Goal: Information Seeking & Learning: Understand process/instructions

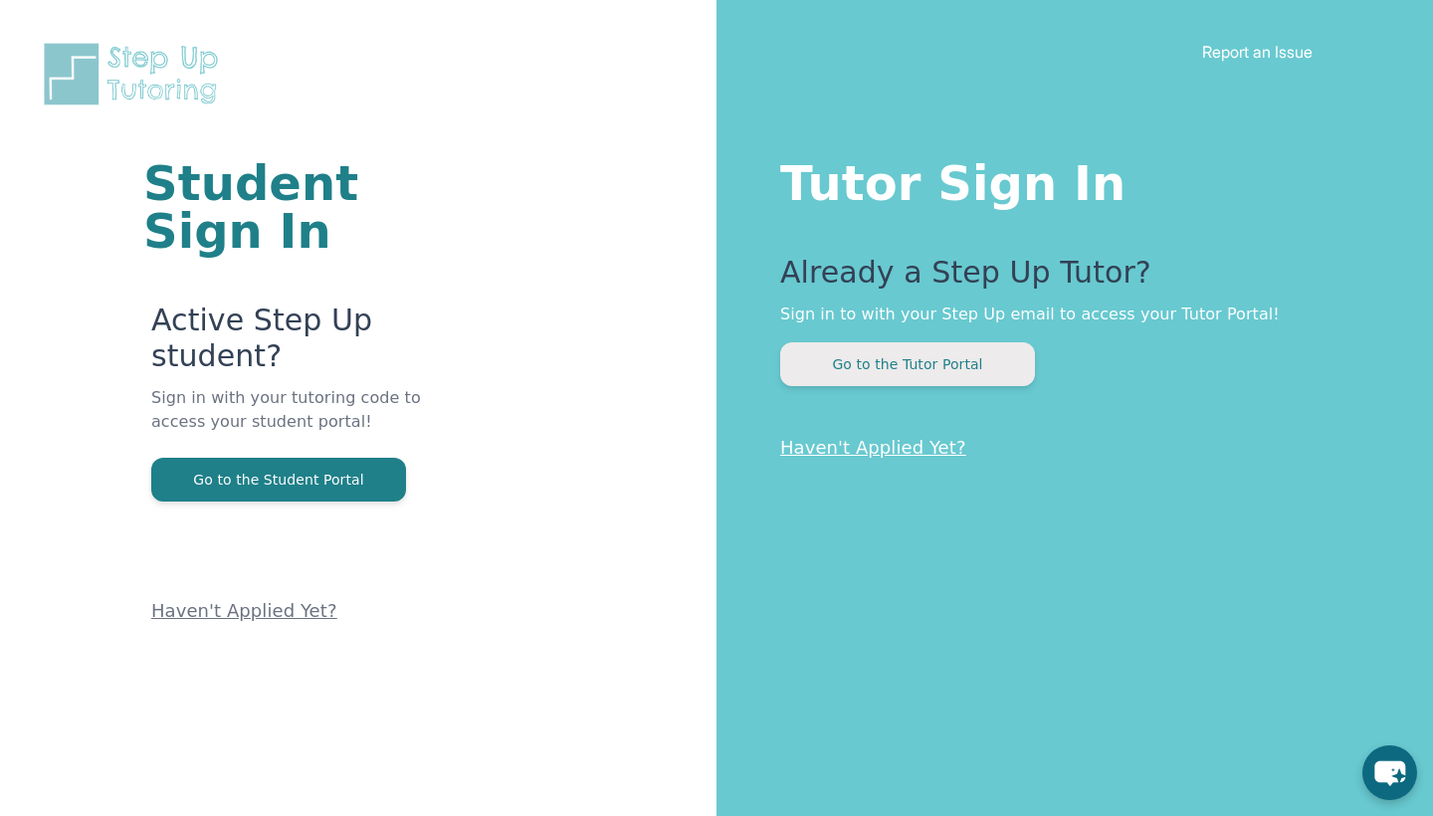
click at [874, 345] on button "Go to the Tutor Portal" at bounding box center [907, 364] width 255 height 44
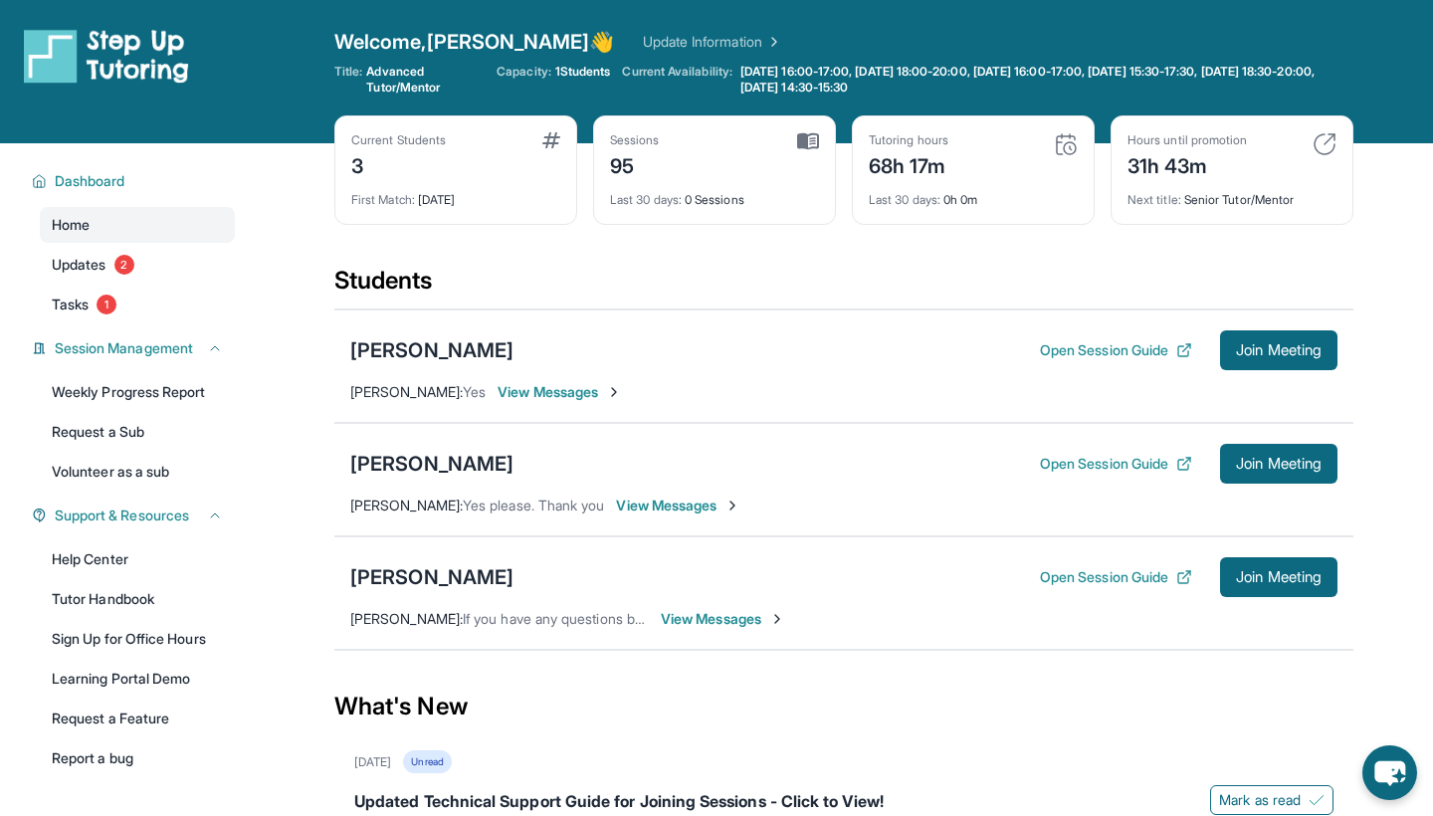
click at [0, 228] on div "Dashboard Home Updates 2 Tasks 1 Session Management Weekly Progress Report Requ…" at bounding box center [127, 467] width 255 height 649
click at [154, 464] on link "Volunteer as a sub" at bounding box center [137, 472] width 195 height 36
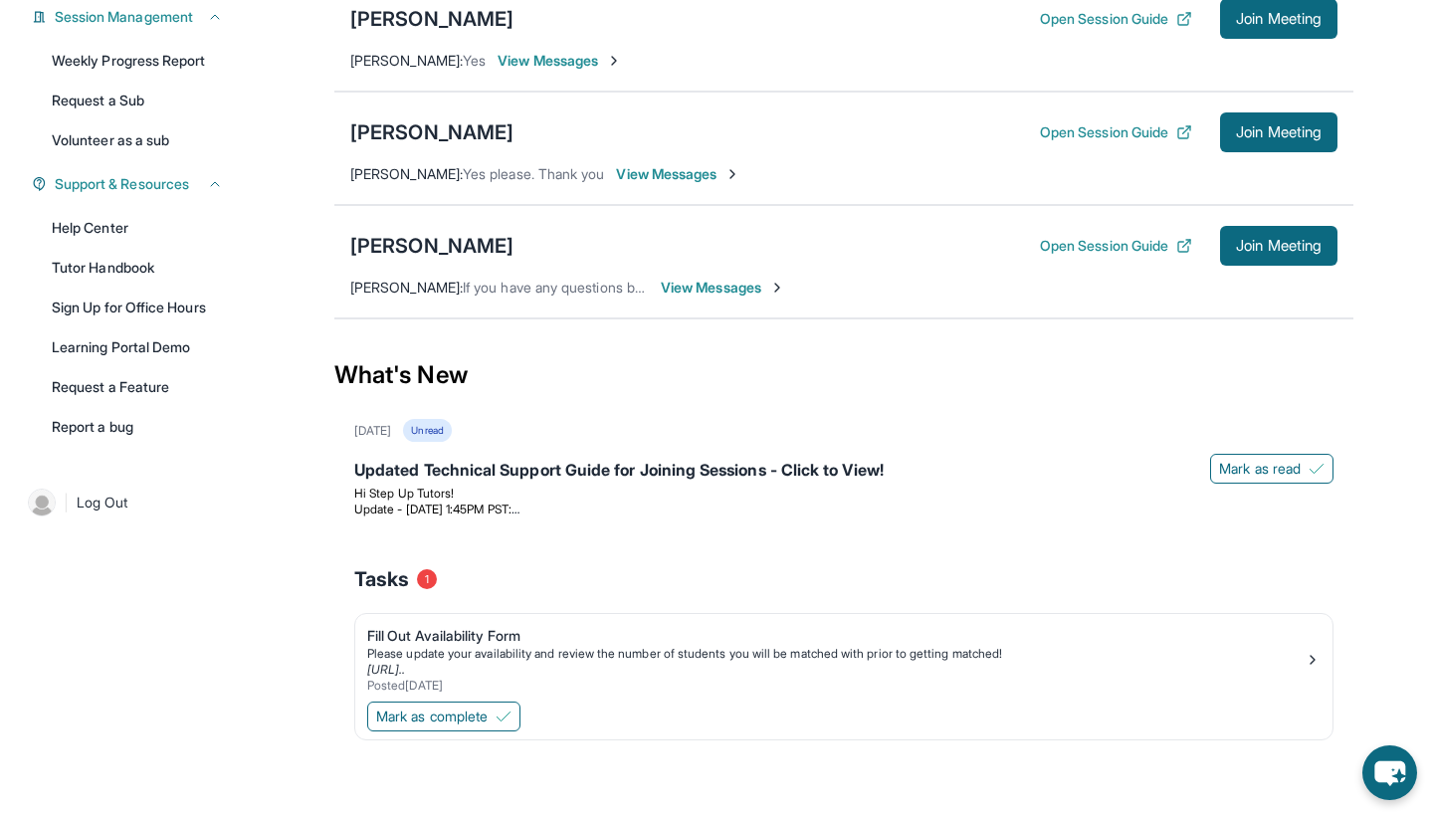
scroll to position [331, 0]
click at [76, 263] on link "Tutor Handbook" at bounding box center [137, 268] width 195 height 36
